Goal: Information Seeking & Learning: Learn about a topic

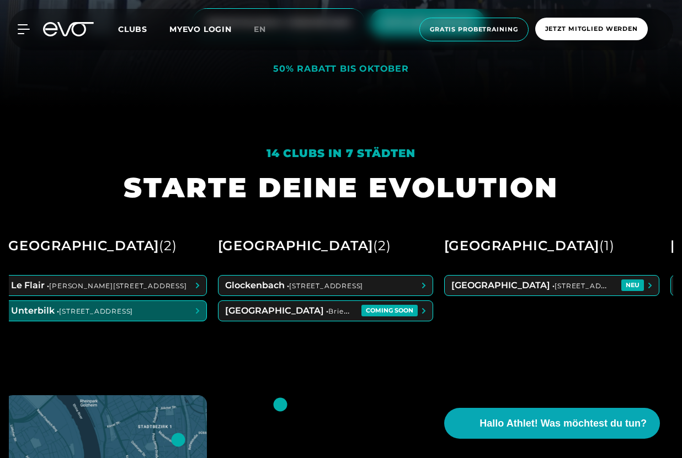
scroll to position [0, 454]
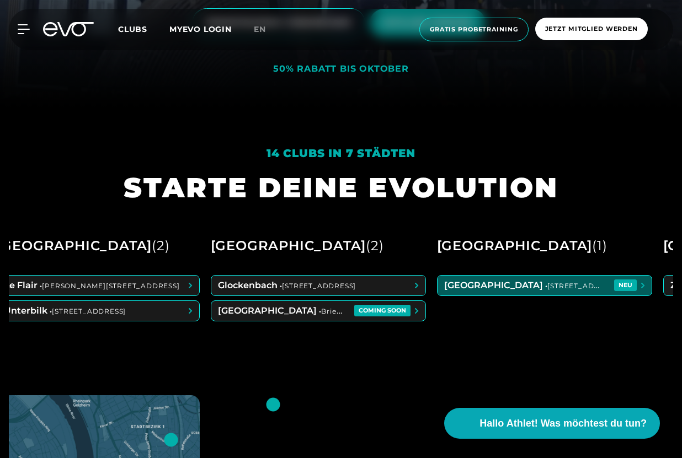
click at [505, 290] on span at bounding box center [544, 286] width 214 height 20
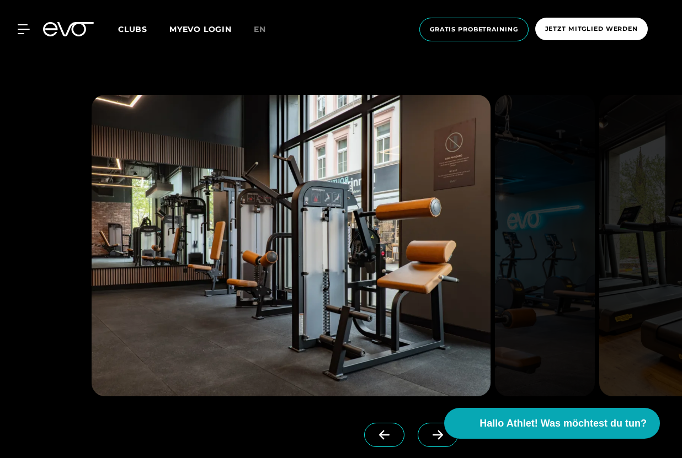
scroll to position [1199, 0]
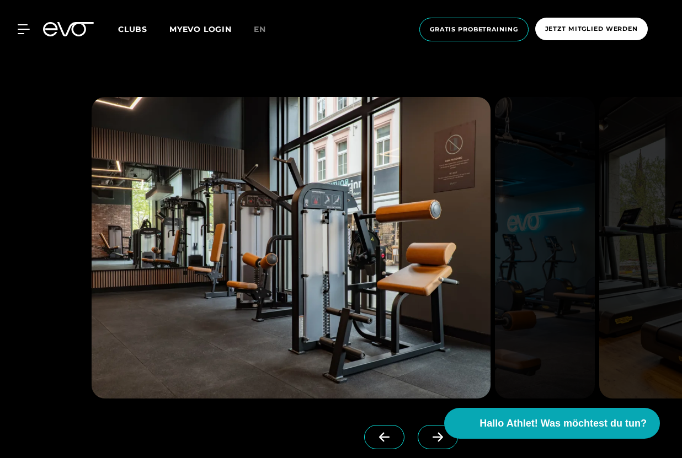
click at [431, 437] on icon at bounding box center [437, 437] width 19 height 10
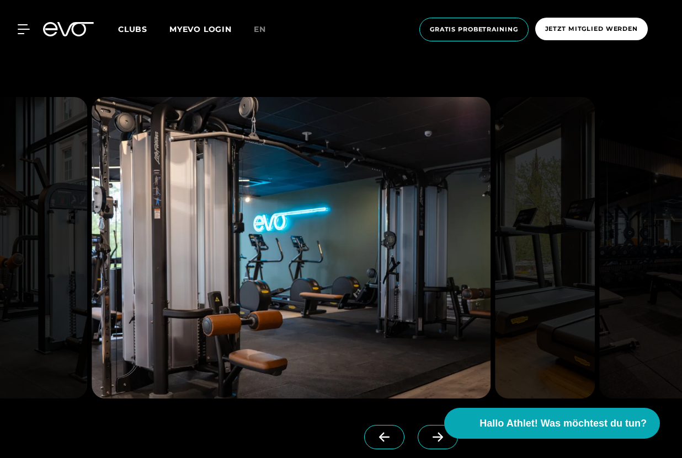
click at [431, 437] on icon at bounding box center [437, 437] width 19 height 10
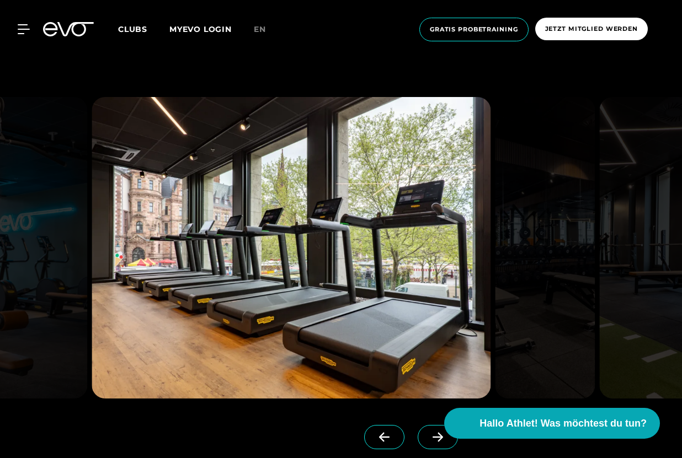
click at [431, 437] on icon at bounding box center [437, 437] width 19 height 10
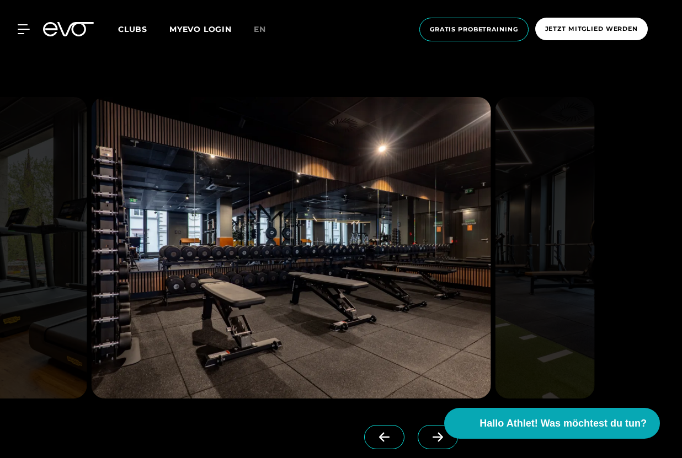
click at [431, 437] on icon at bounding box center [437, 437] width 19 height 10
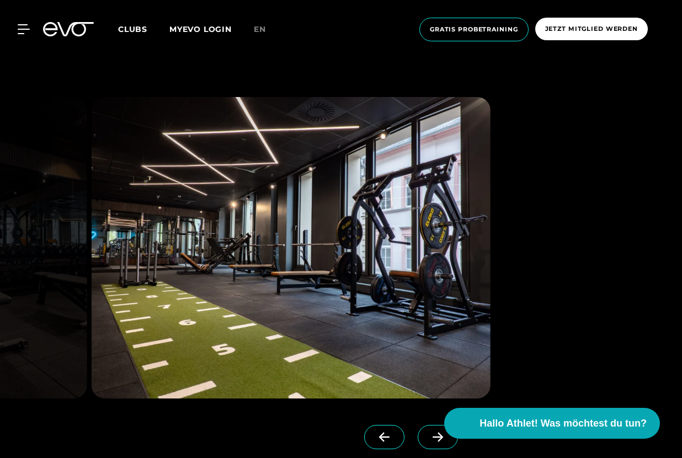
click at [431, 437] on icon at bounding box center [437, 437] width 19 height 10
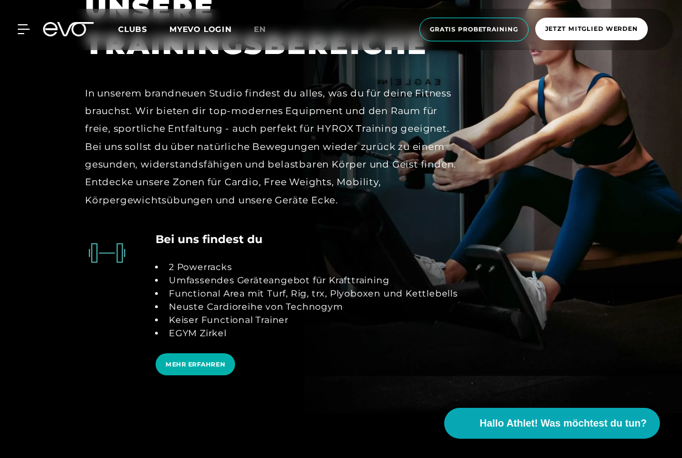
scroll to position [2115, 0]
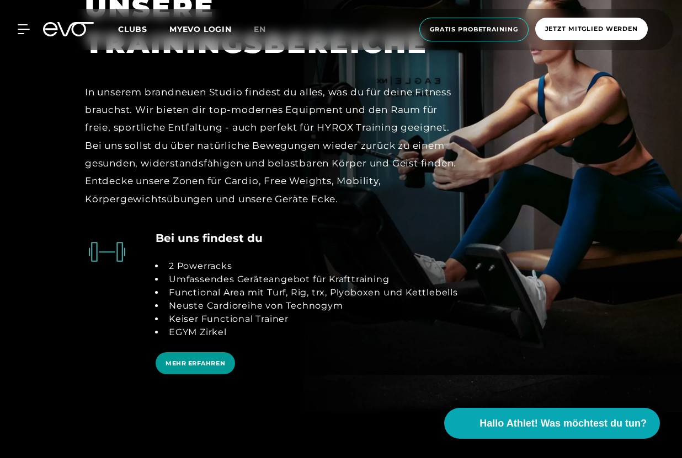
click at [173, 360] on span "MEHR ERFAHREN" at bounding box center [195, 363] width 60 height 9
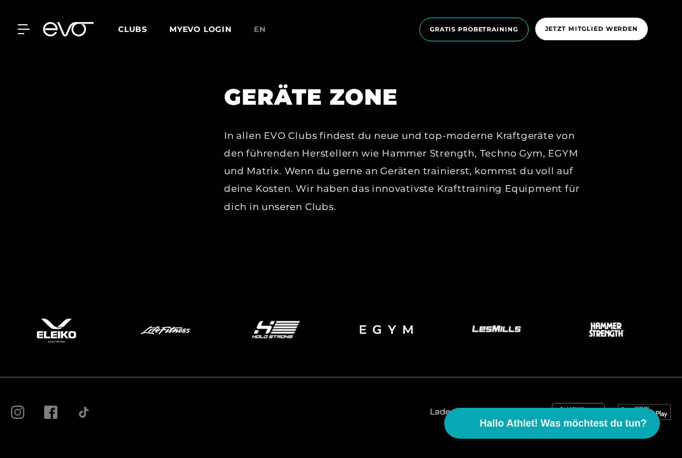
scroll to position [4930, 0]
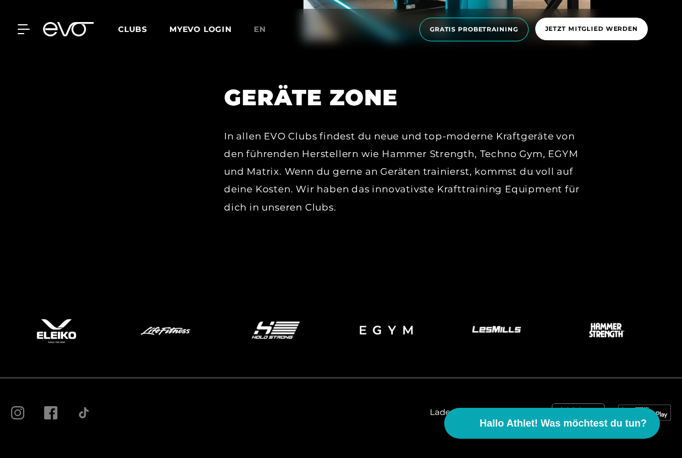
click at [576, 404] on img at bounding box center [578, 413] width 53 height 18
